Goal: Check status

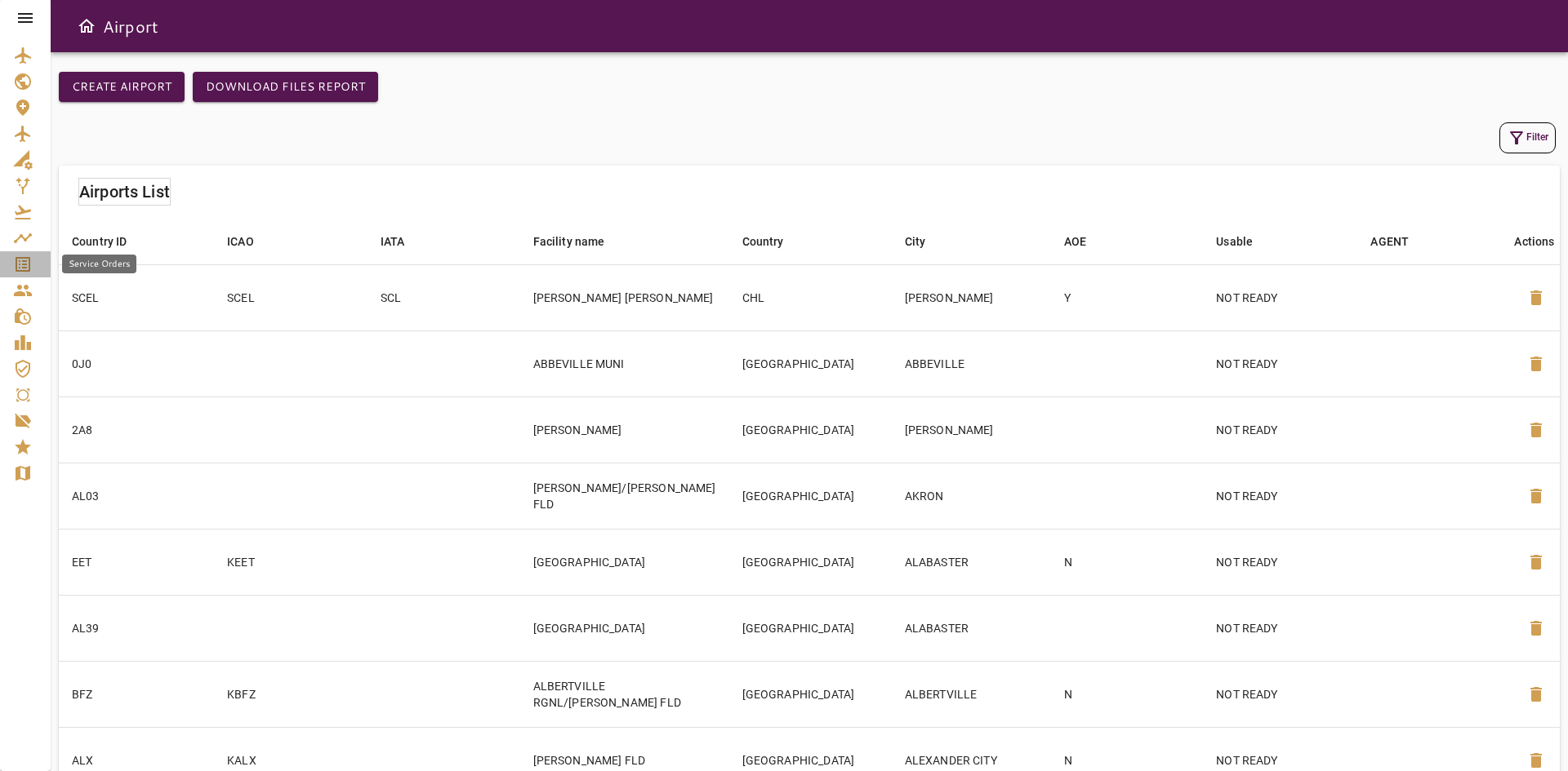
click at [16, 259] on icon "Service Orders" at bounding box center [23, 265] width 15 height 15
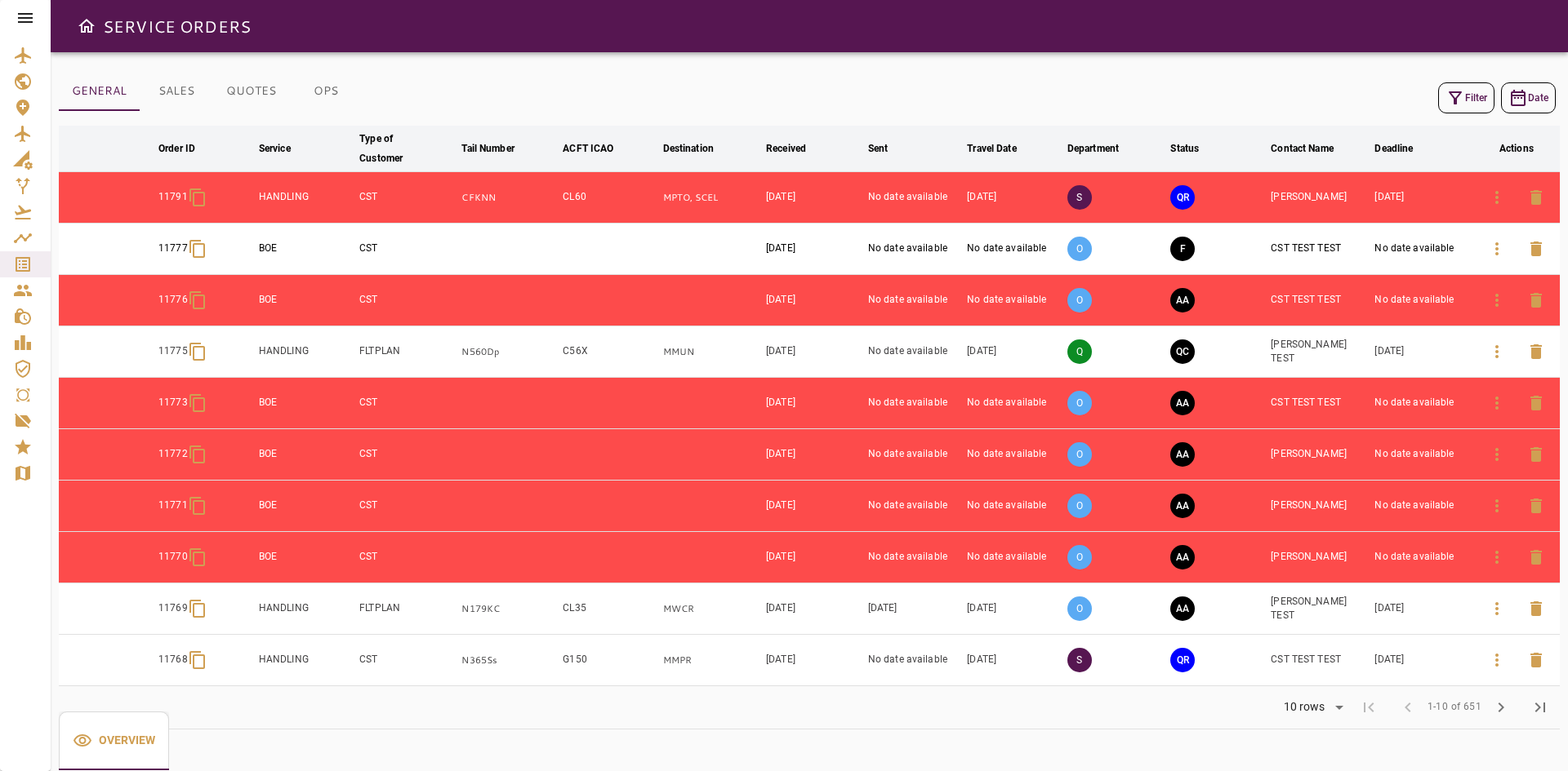
click at [1498, 188] on icon "button" at bounding box center [1496, 197] width 20 height 20
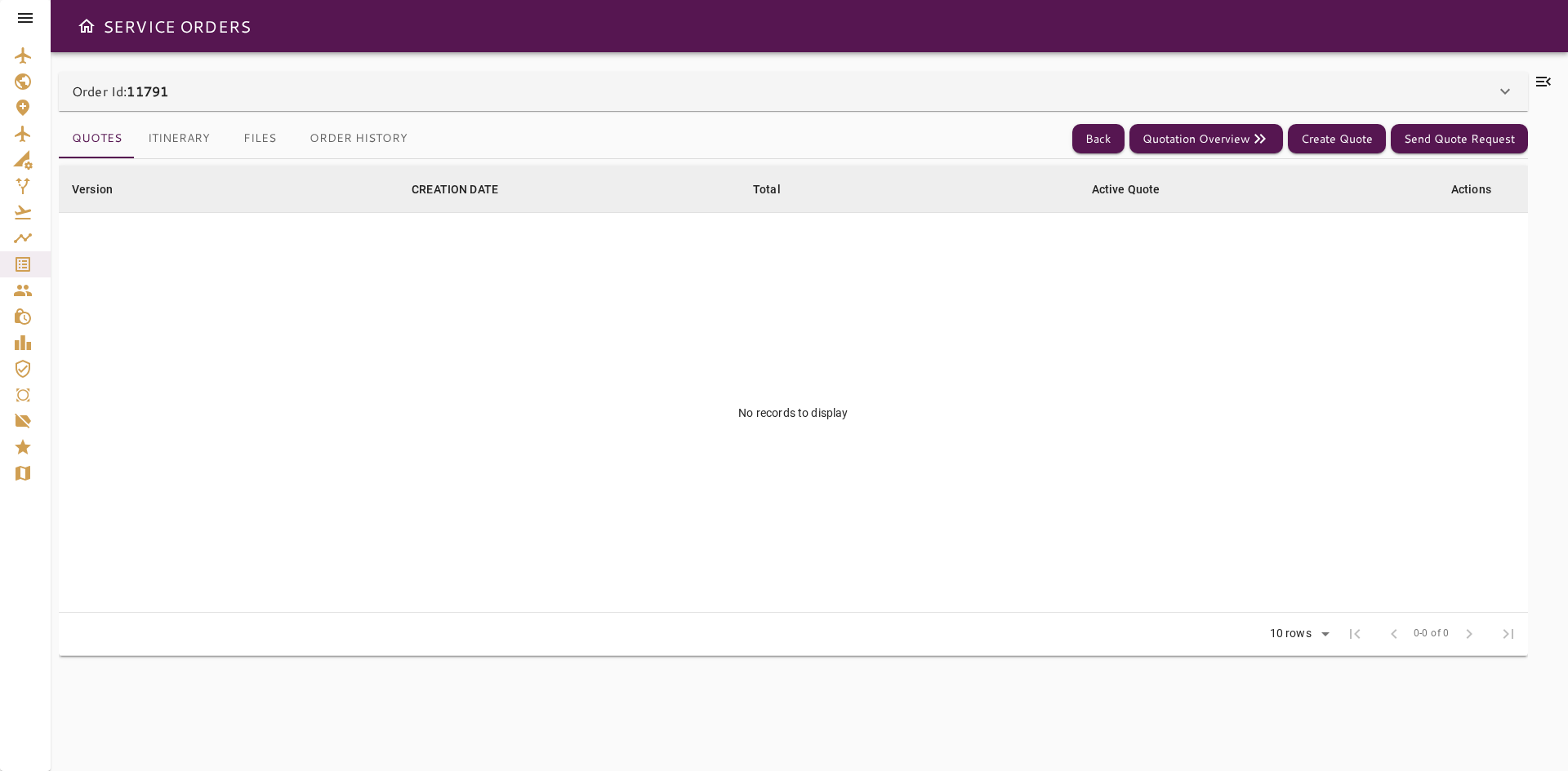
click at [232, 99] on div "Order Id: 11791" at bounding box center [783, 91] width 1423 height 20
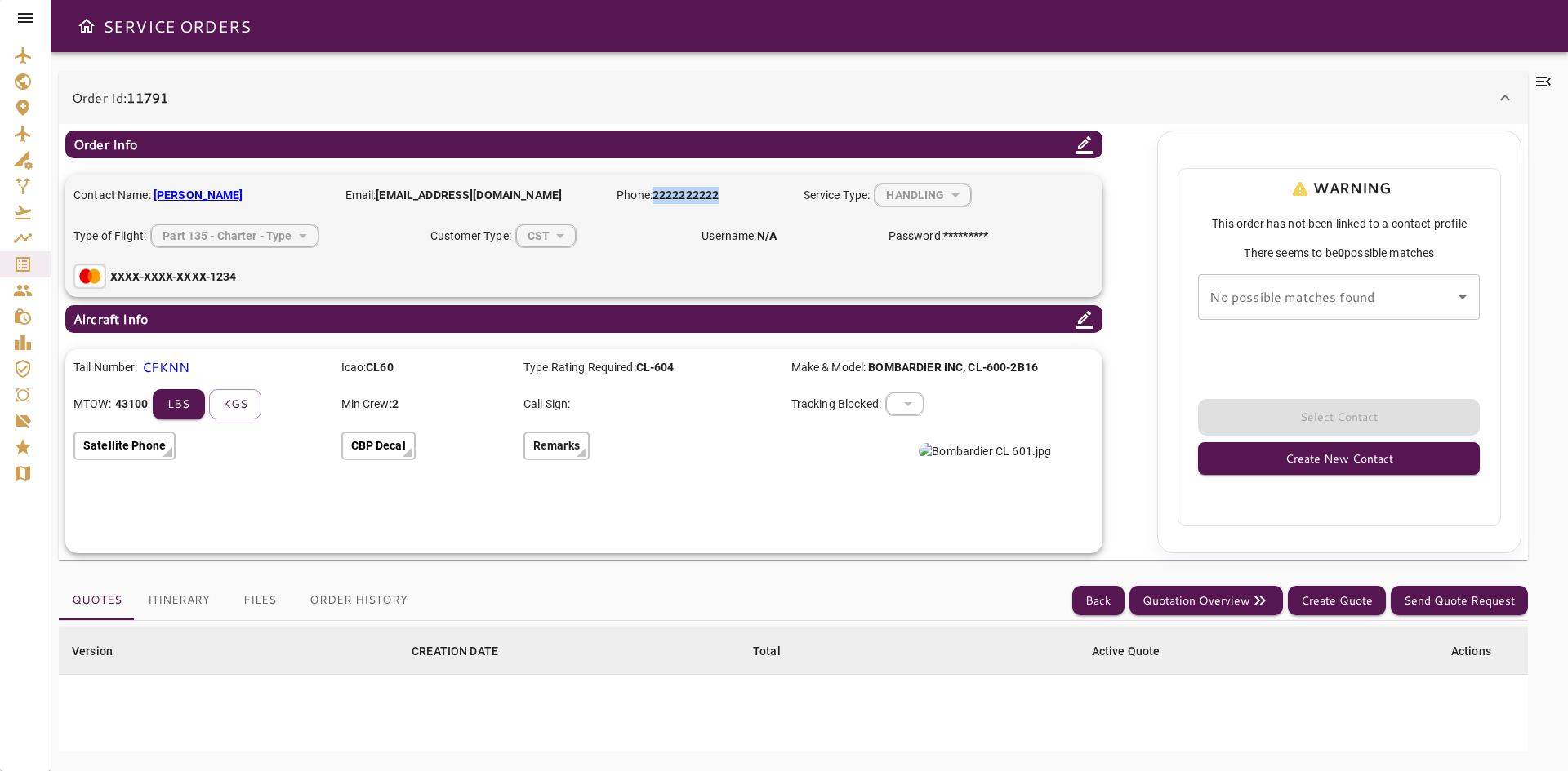
drag, startPoint x: 723, startPoint y: 194, endPoint x: 655, endPoint y: 196, distance: 68.0
click at [655, 196] on p "Phone: [PHONE_NUMBER]" at bounding box center [702, 196] width 170 height 17
drag, startPoint x: 517, startPoint y: 199, endPoint x: 380, endPoint y: 200, distance: 137.0
click at [380, 200] on p "Email: [PERSON_NAME][EMAIL_ADDRESS][DOMAIN_NAME]" at bounding box center [473, 196] width 255 height 17
drag, startPoint x: 150, startPoint y: 140, endPoint x: 70, endPoint y: 146, distance: 80.2
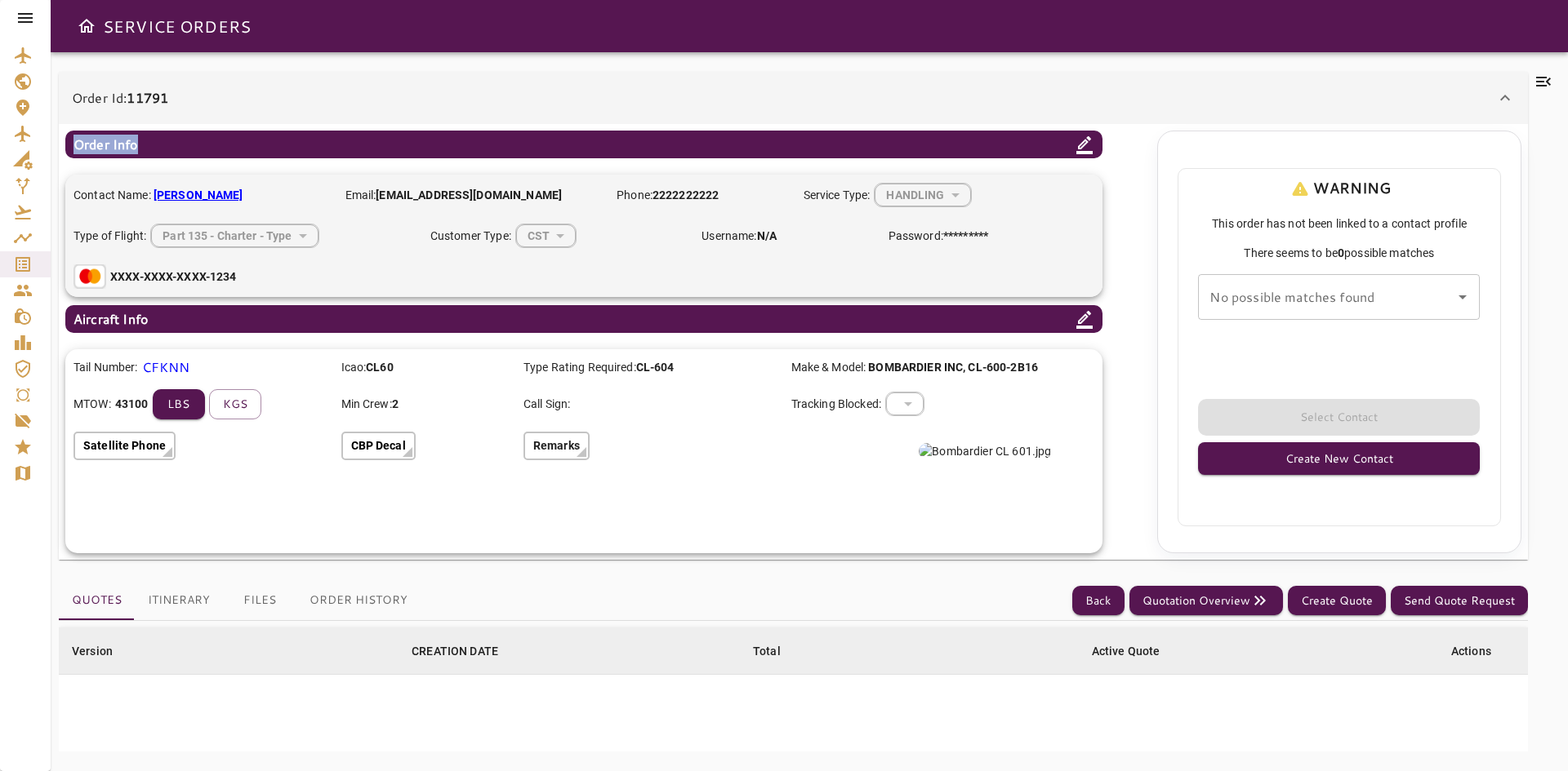
click at [70, 146] on div "Order Info" at bounding box center [583, 144] width 1037 height 27
click at [573, 446] on p "Remarks" at bounding box center [556, 446] width 46 height 17
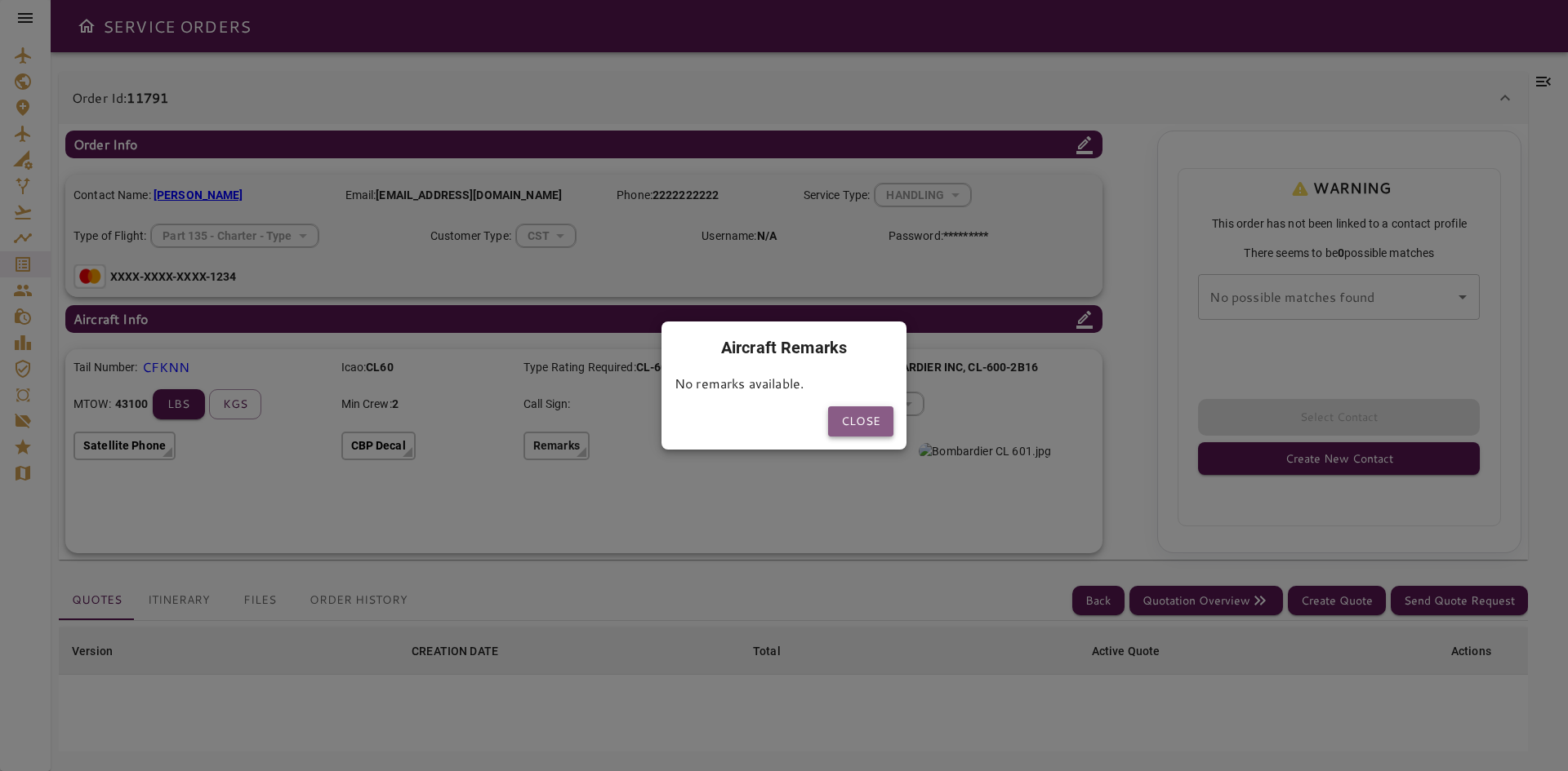
click at [861, 426] on button "Close" at bounding box center [860, 422] width 65 height 30
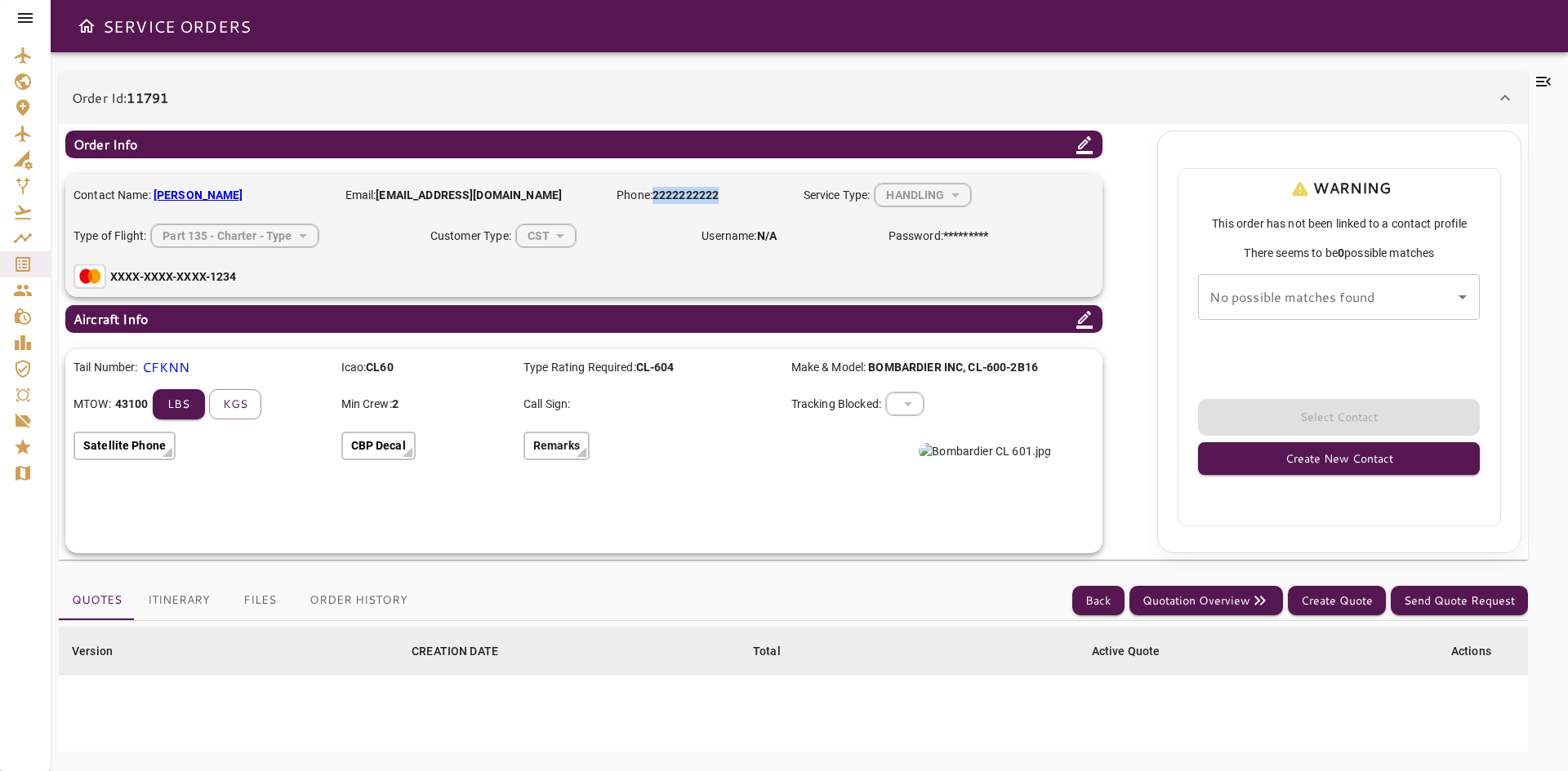
drag, startPoint x: 657, startPoint y: 199, endPoint x: 723, endPoint y: 199, distance: 66.0
click at [723, 199] on p "Phone: [PHONE_NUMBER]" at bounding box center [702, 196] width 170 height 17
click at [417, 71] on div "Order Id: 11791 Order Info Contact Name: [PERSON_NAME] Email: [PERSON_NAME][EMA…" at bounding box center [809, 411] width 1517 height 719
